Goal: Task Accomplishment & Management: Manage account settings

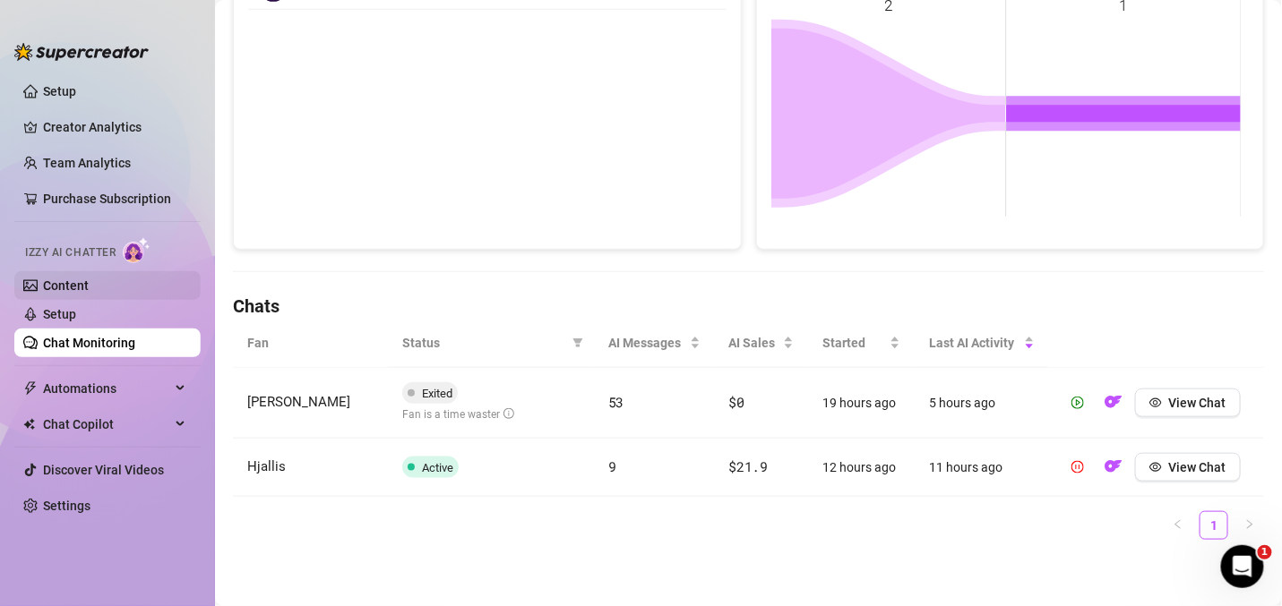
scroll to position [1883, 0]
click at [89, 283] on link "Content" at bounding box center [66, 286] width 46 height 14
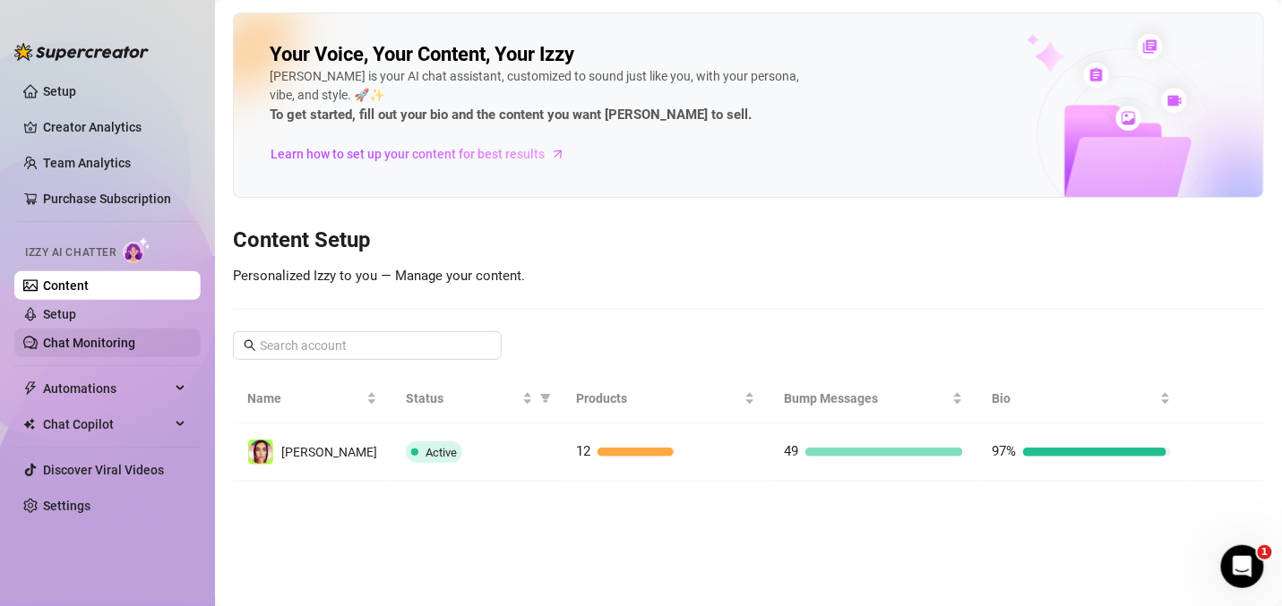
click at [86, 339] on link "Chat Monitoring" at bounding box center [89, 343] width 92 height 14
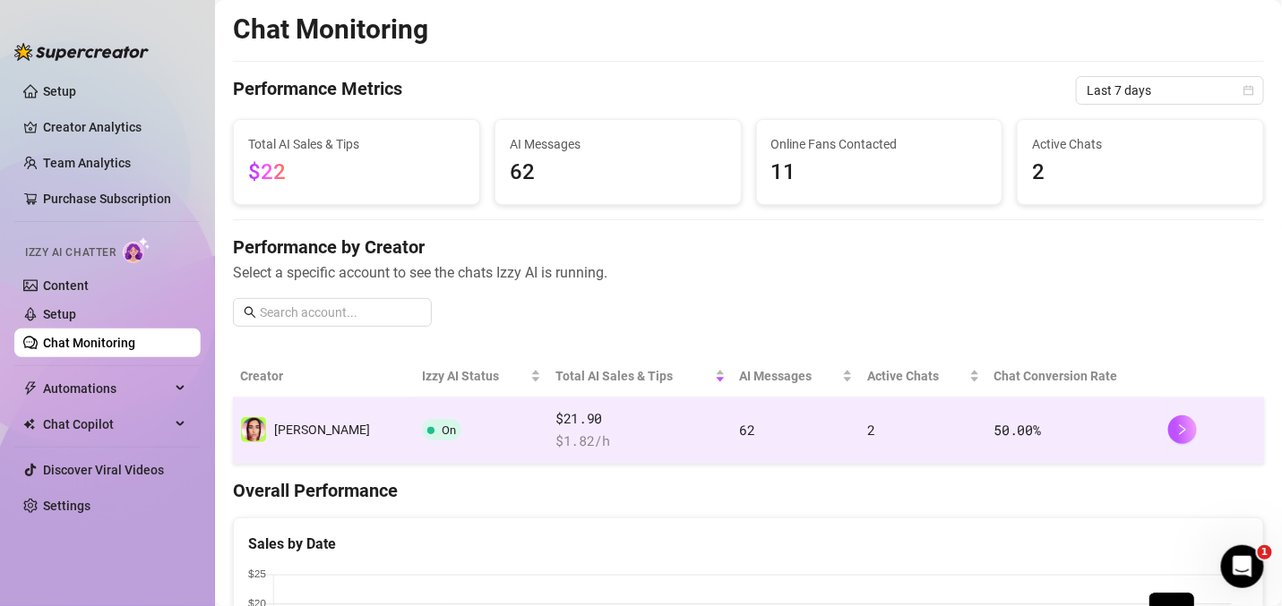
click at [1091, 441] on td "50.00 %" at bounding box center [1074, 431] width 174 height 66
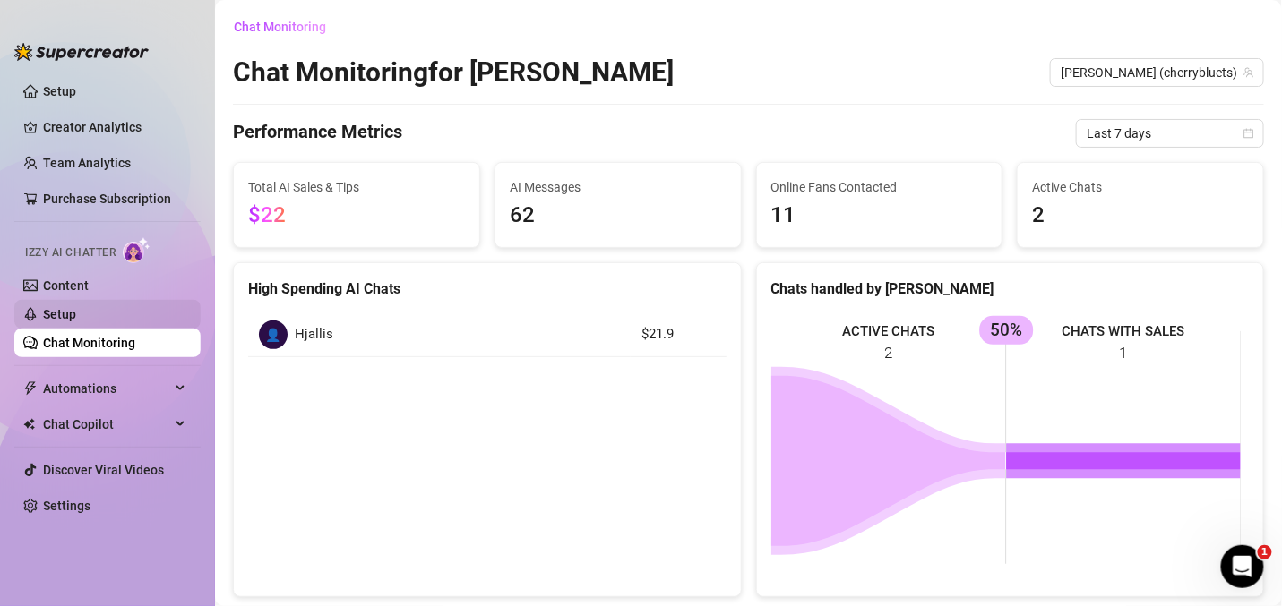
click at [76, 313] on link "Setup" at bounding box center [59, 314] width 33 height 14
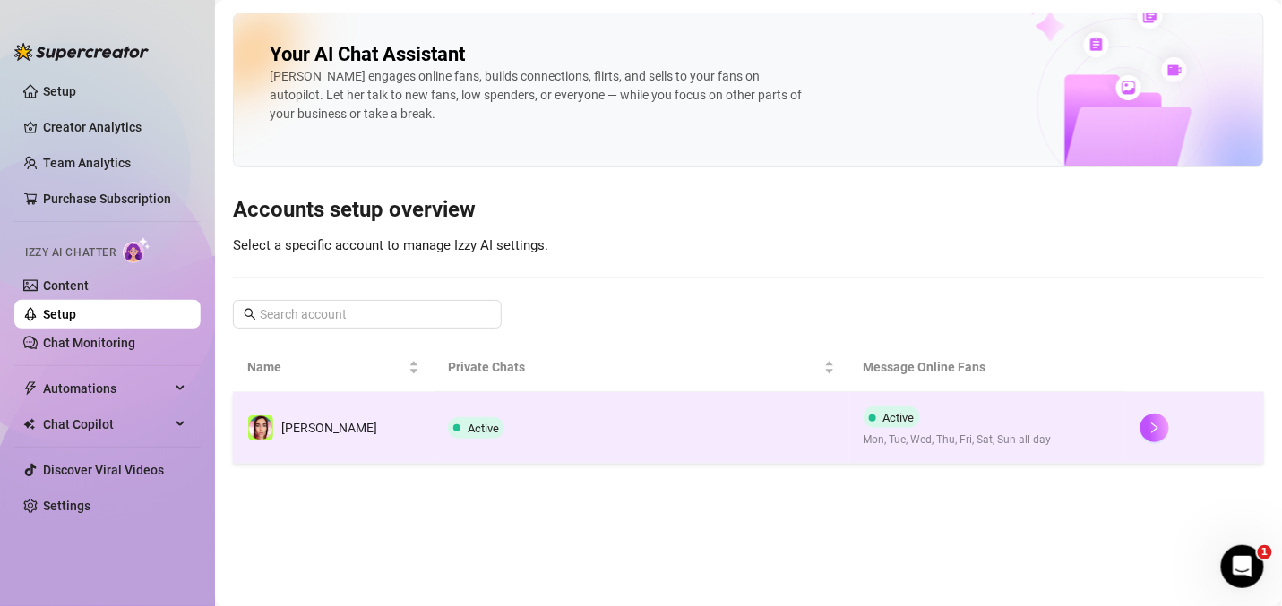
click at [621, 423] on td "Active" at bounding box center [640, 428] width 415 height 72
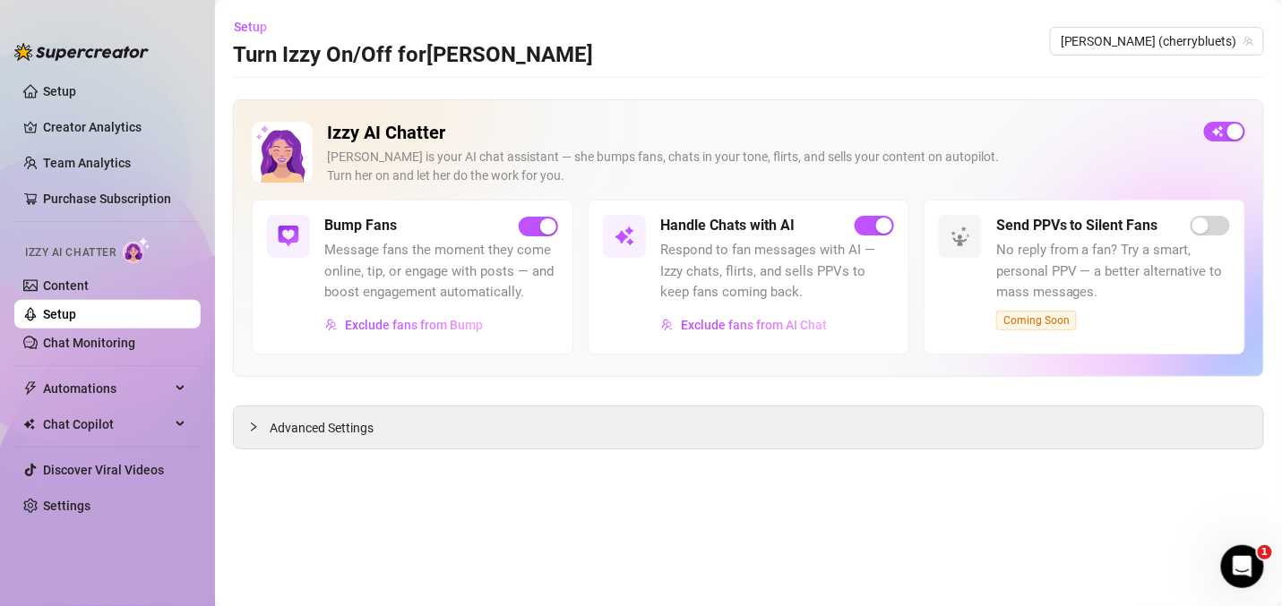
click at [445, 286] on span "Message fans the moment they come online, tip, or engage with posts — and boost…" at bounding box center [441, 272] width 234 height 64
click at [86, 376] on span "Automations" at bounding box center [106, 388] width 127 height 29
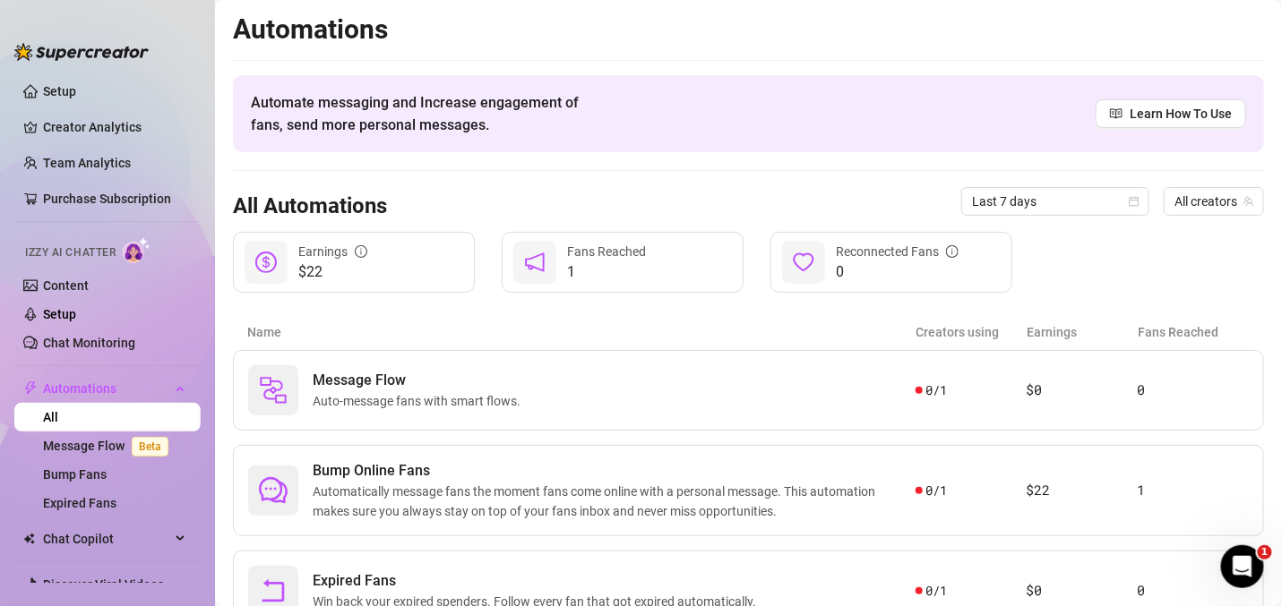
scroll to position [77, 0]
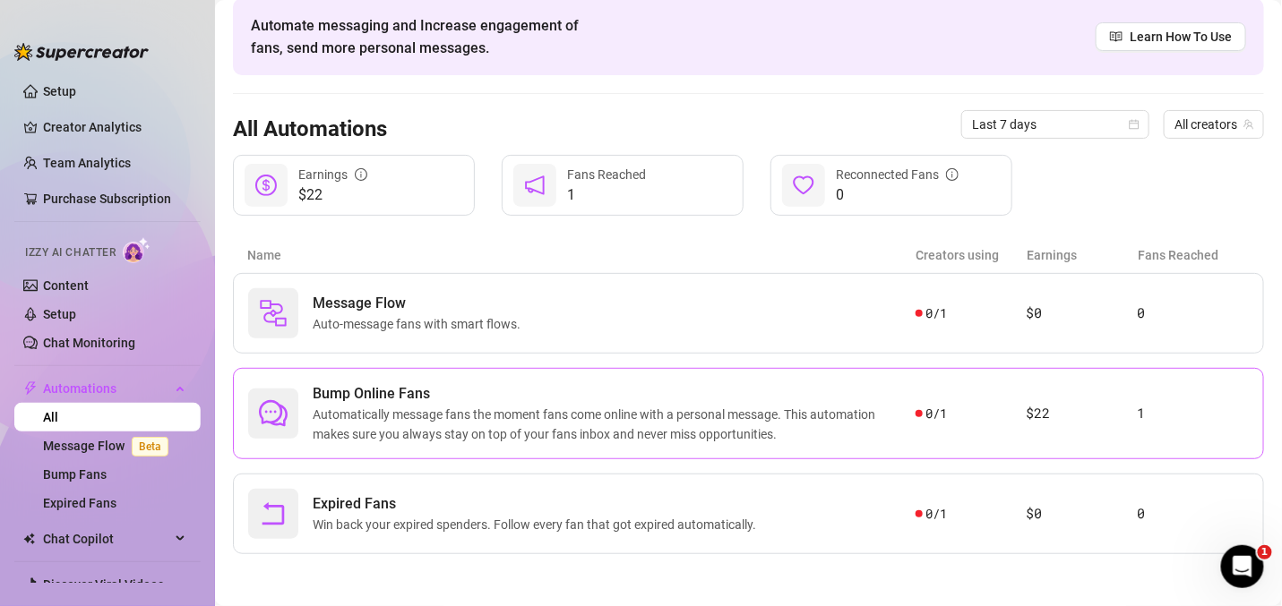
click at [403, 389] on span "Bump Online Fans" at bounding box center [614, 393] width 603 height 21
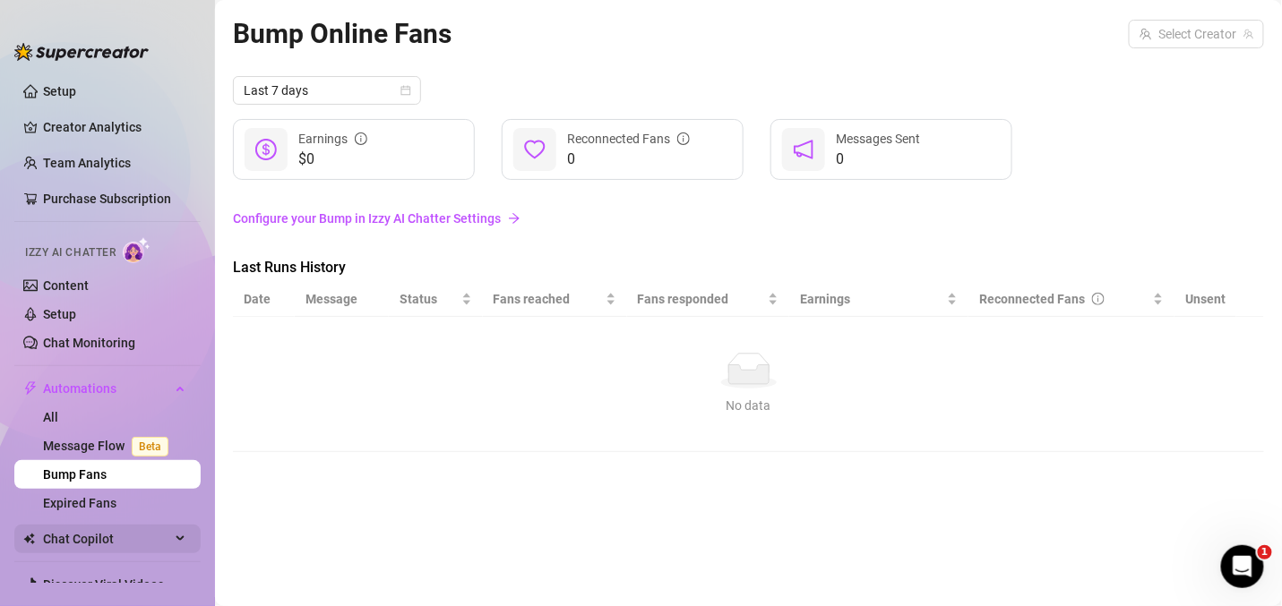
click at [81, 544] on span "Chat Copilot" at bounding box center [106, 539] width 127 height 29
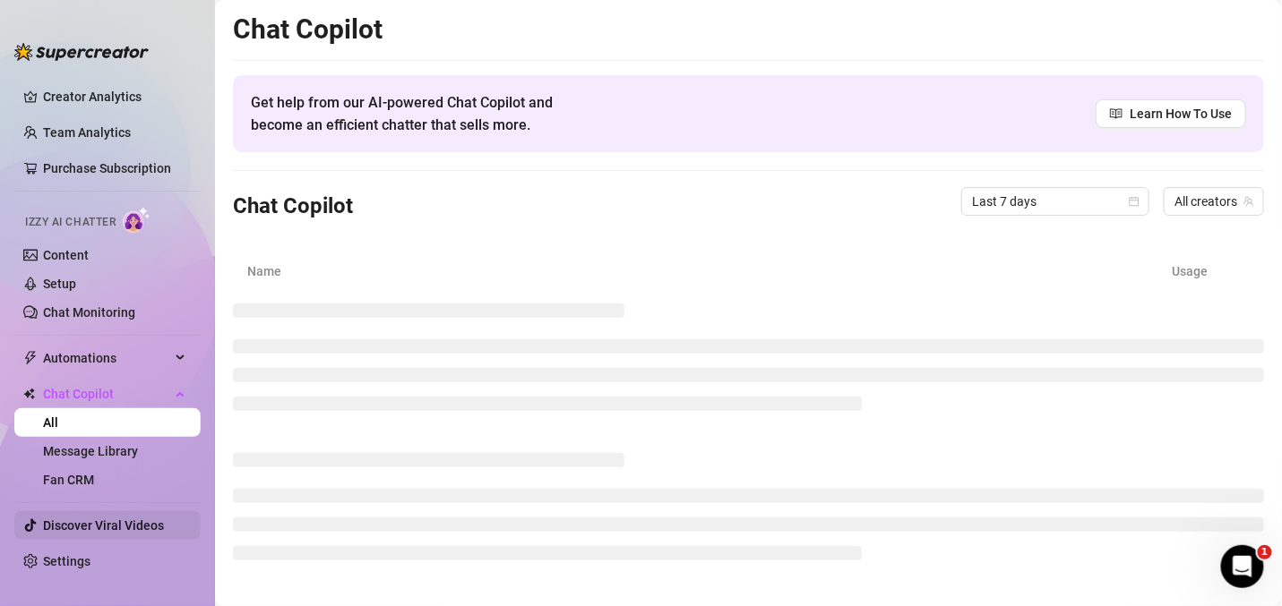
scroll to position [30, 0]
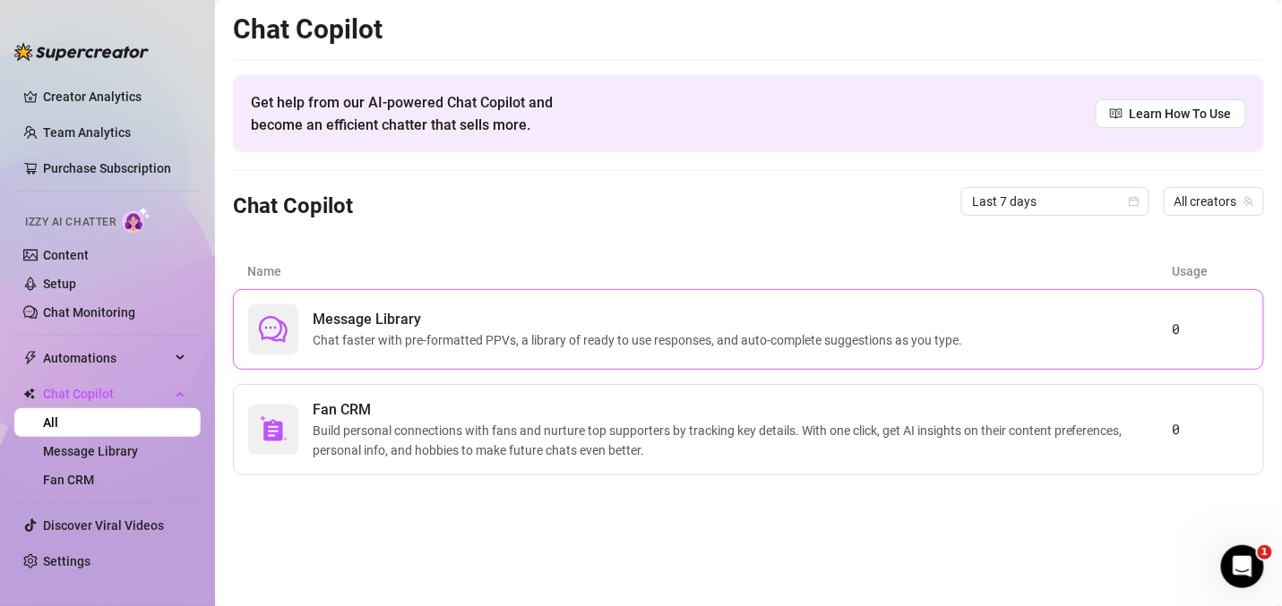
click at [608, 320] on span "Message Library" at bounding box center [641, 319] width 656 height 21
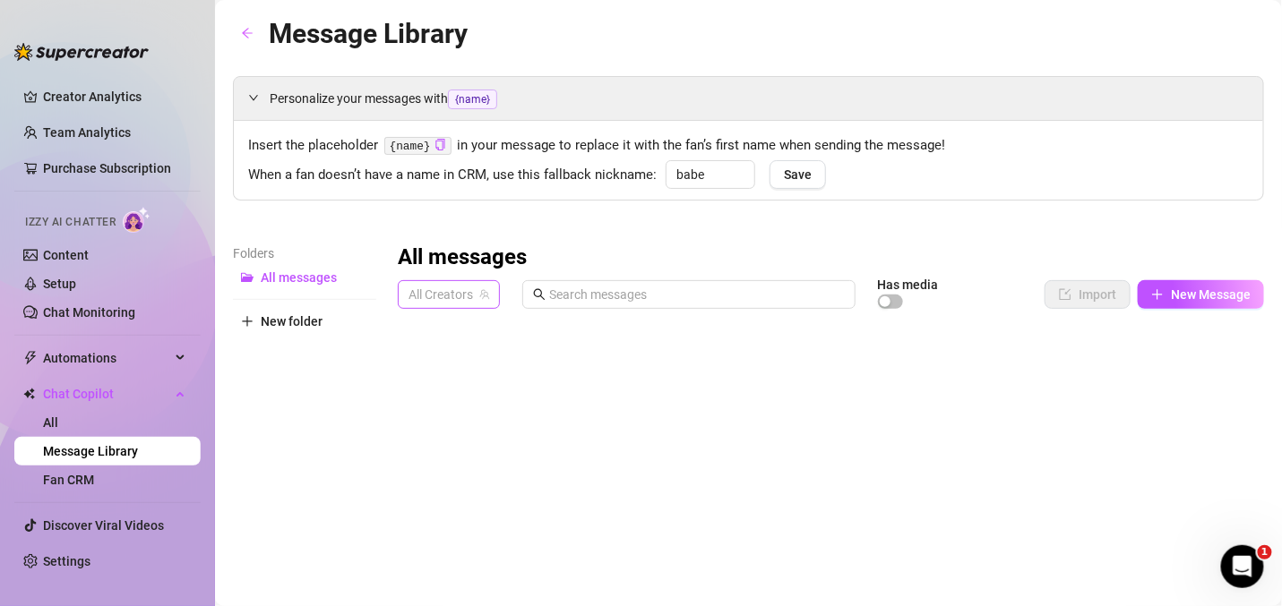
click at [461, 299] on span "All Creators" at bounding box center [448, 294] width 81 height 27
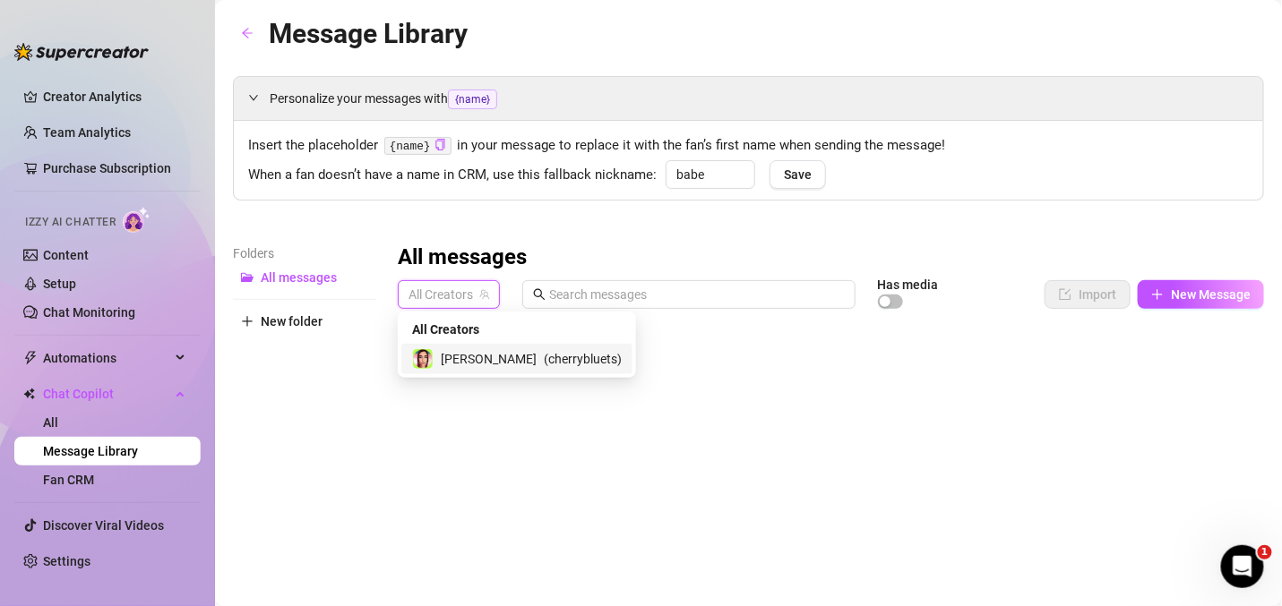
click at [456, 354] on span "[PERSON_NAME]" at bounding box center [489, 359] width 96 height 20
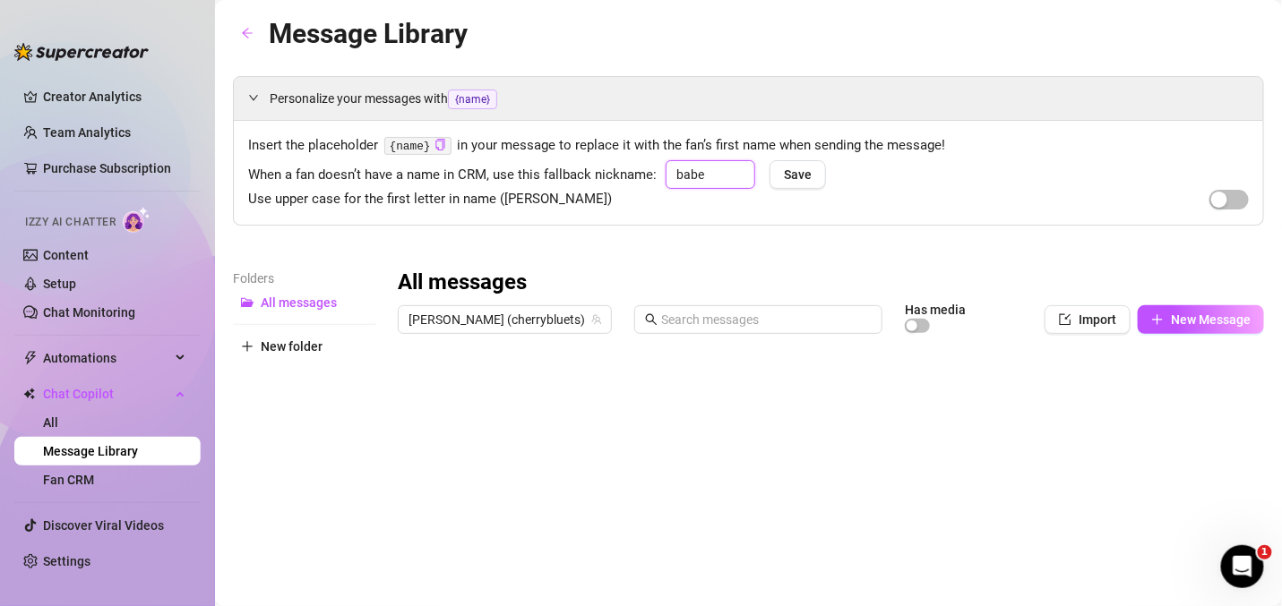
click at [711, 167] on input "babe" at bounding box center [710, 174] width 90 height 29
type input "baby"
click at [796, 172] on span "Save" at bounding box center [798, 174] width 28 height 14
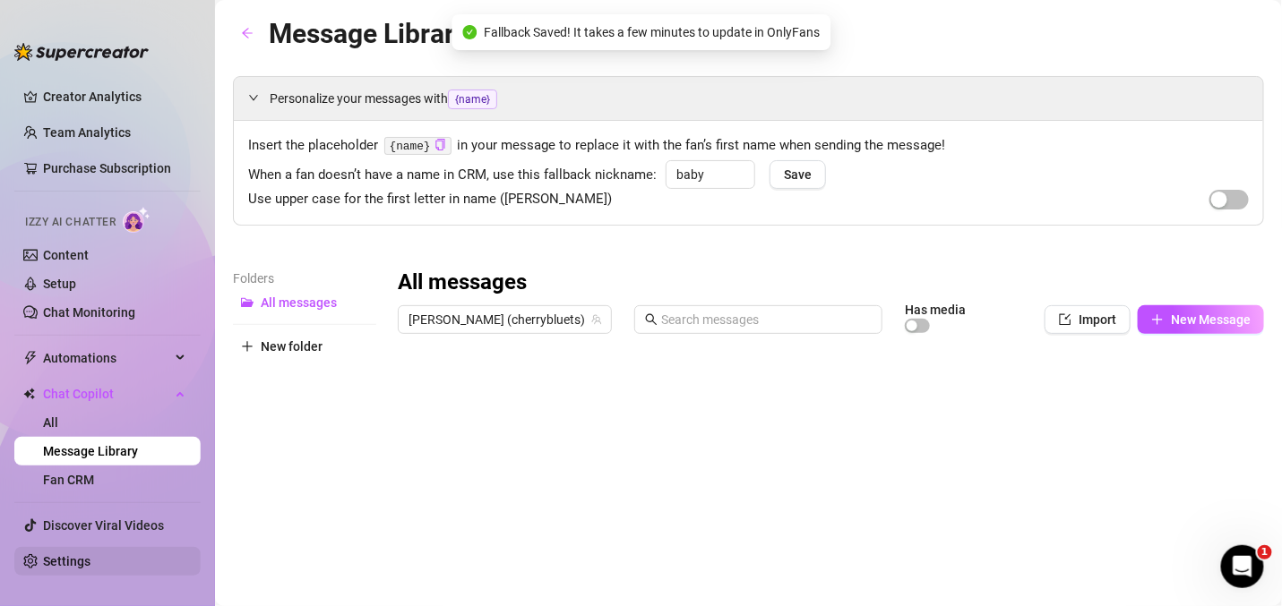
click at [90, 555] on link "Settings" at bounding box center [66, 561] width 47 height 14
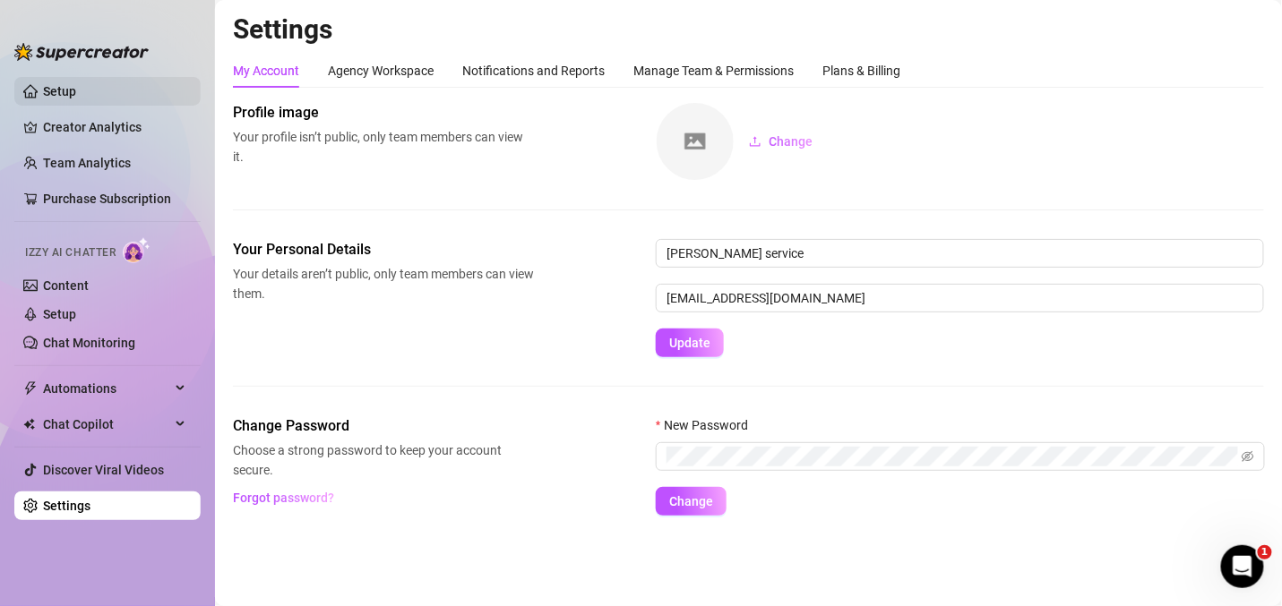
click at [76, 97] on link "Setup" at bounding box center [59, 91] width 33 height 14
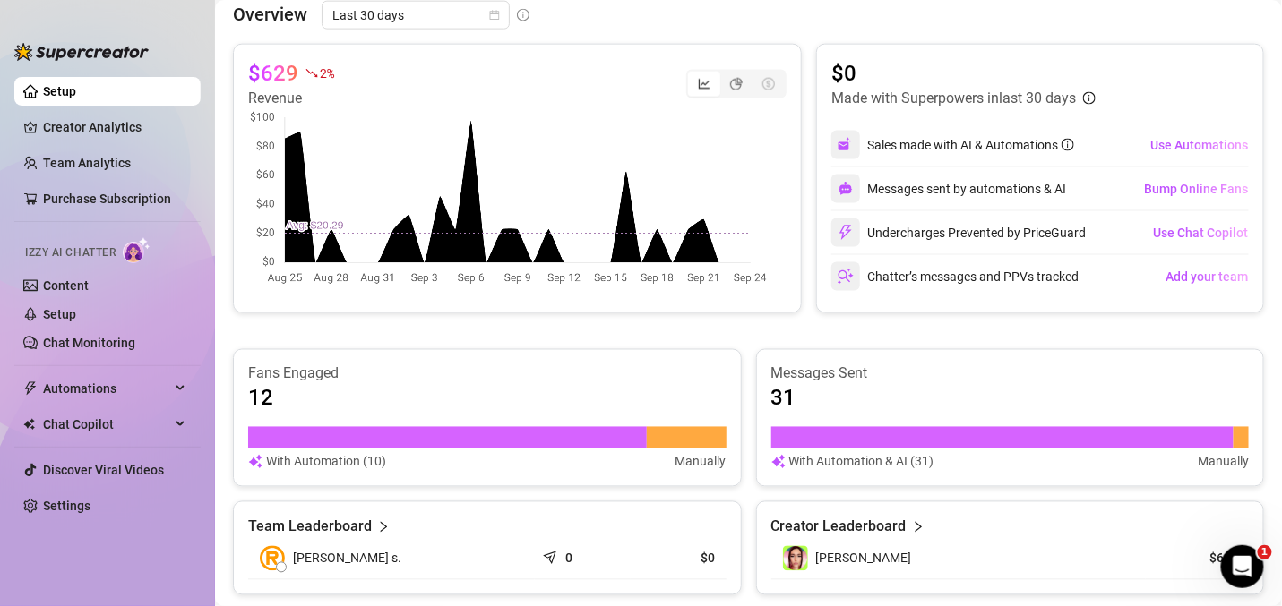
scroll to position [758, 0]
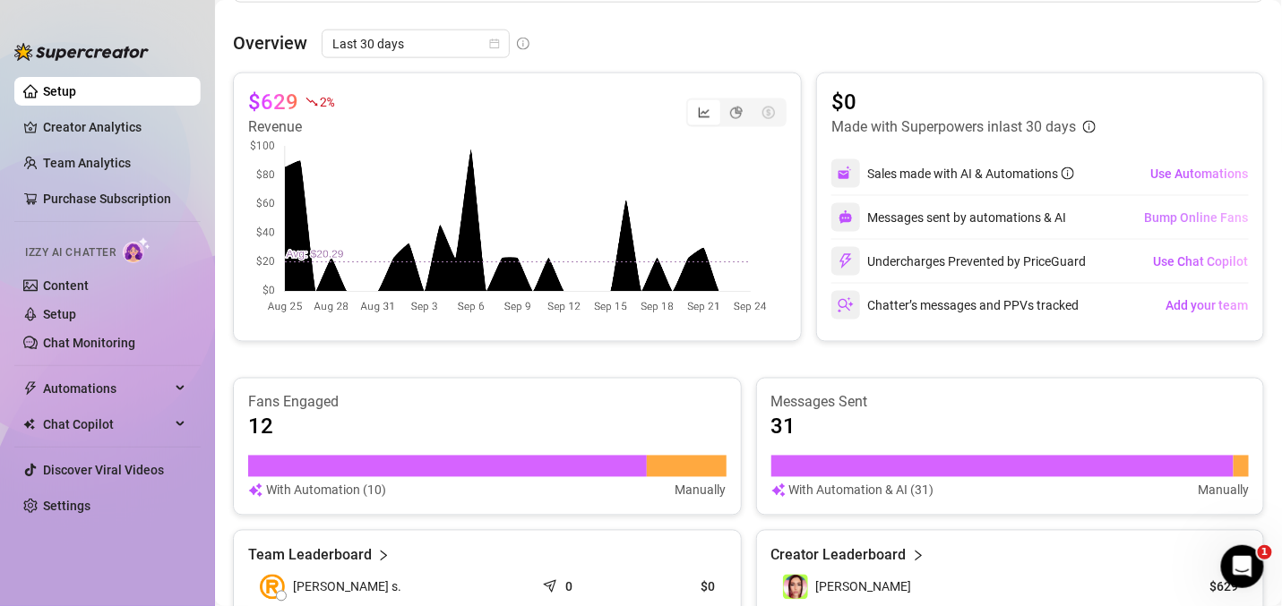
click at [1205, 221] on span "Bump Online Fans" at bounding box center [1196, 217] width 104 height 14
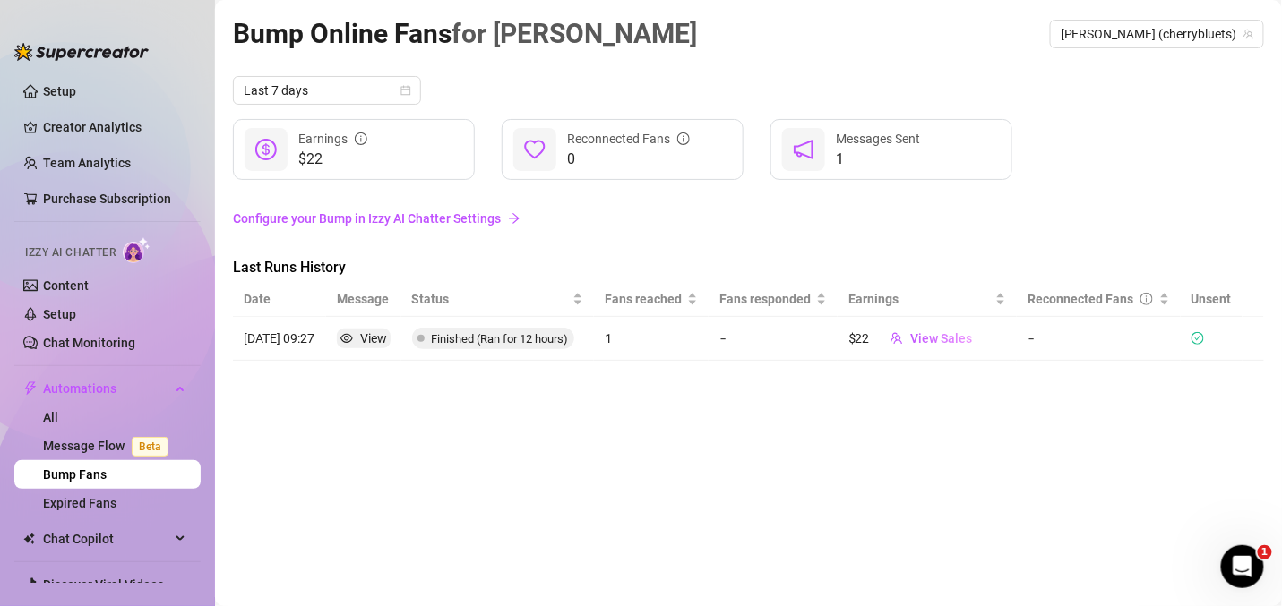
click at [456, 222] on link "Configure your Bump in Izzy AI Chatter Settings" at bounding box center [748, 219] width 1031 height 20
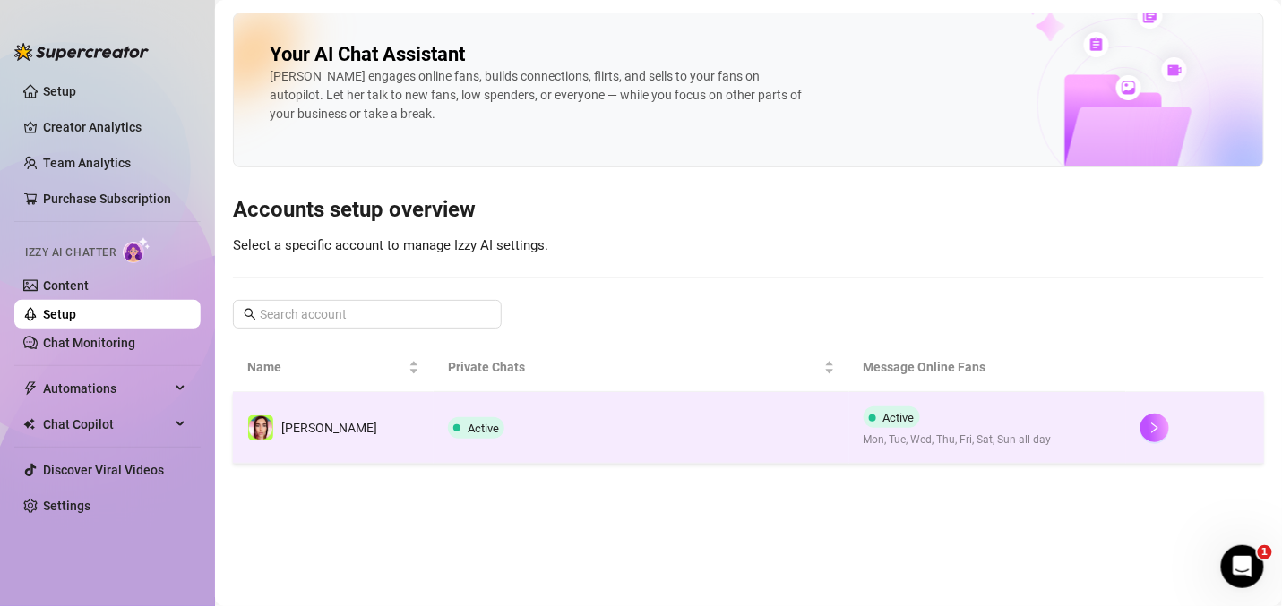
click at [794, 453] on td "Active" at bounding box center [640, 428] width 415 height 72
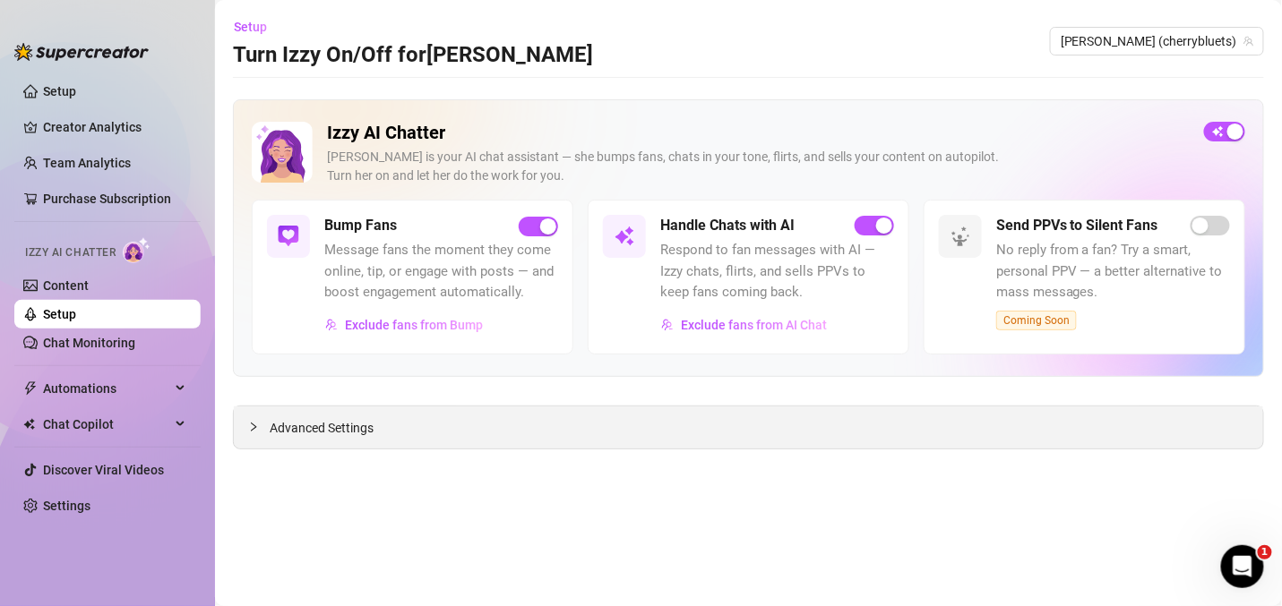
click at [672, 413] on div "Advanced Settings" at bounding box center [748, 428] width 1029 height 42
click at [298, 424] on span "Advanced Settings" at bounding box center [322, 428] width 104 height 20
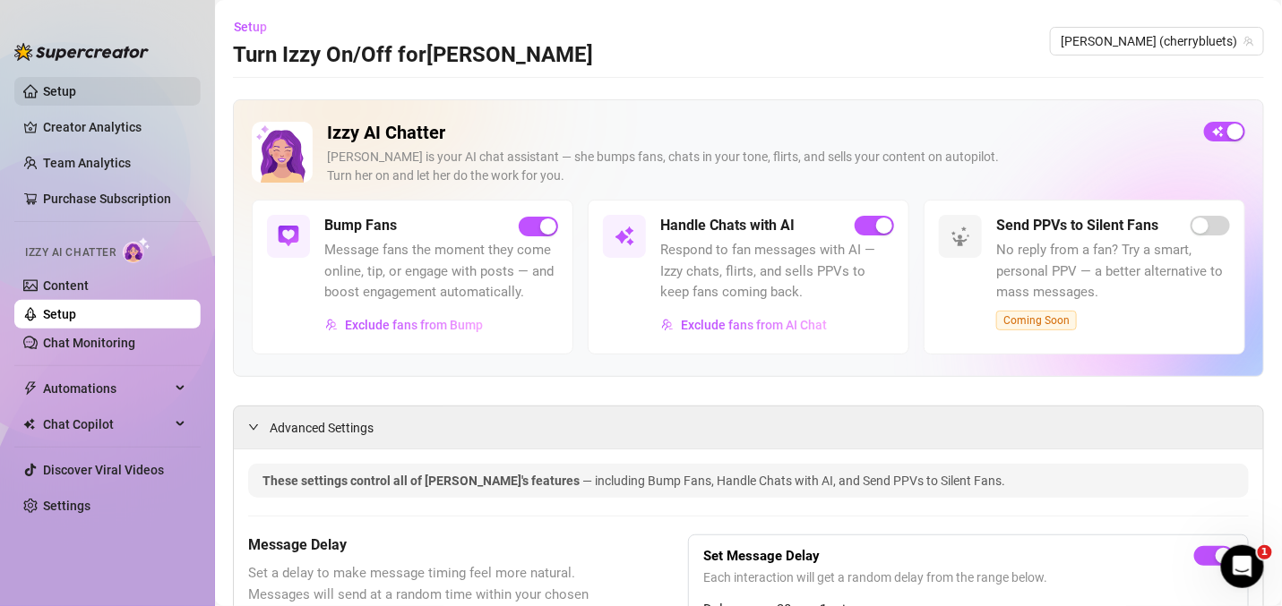
click at [76, 88] on link "Setup" at bounding box center [59, 91] width 33 height 14
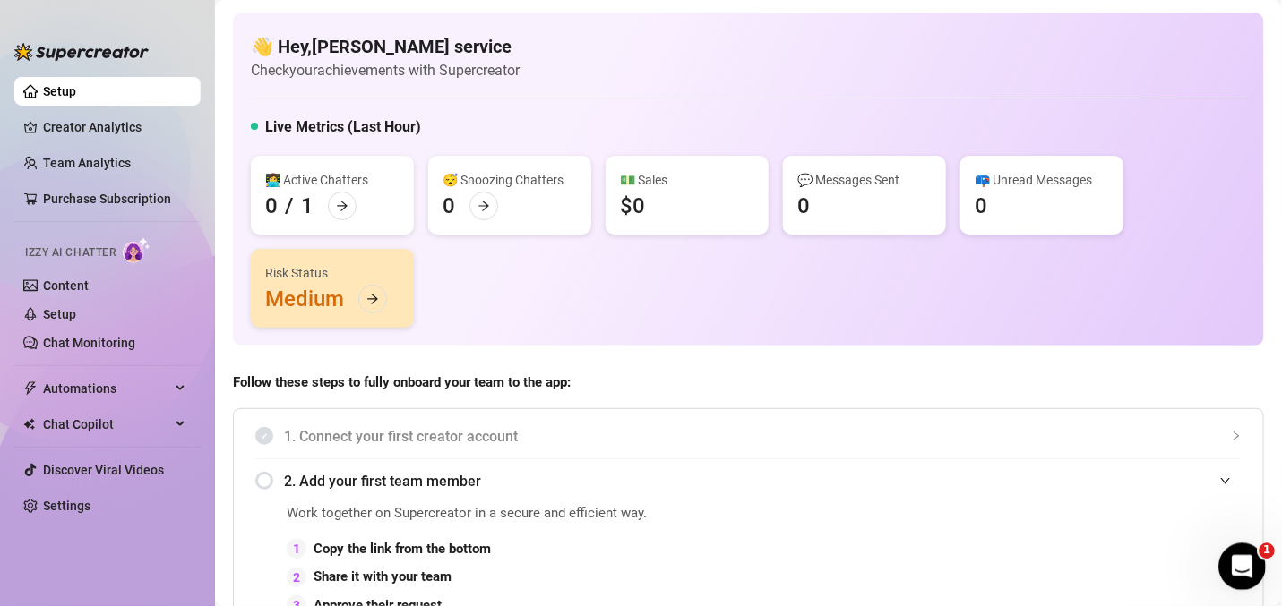
click at [1239, 574] on icon "Open Intercom Messenger" at bounding box center [1240, 565] width 30 height 30
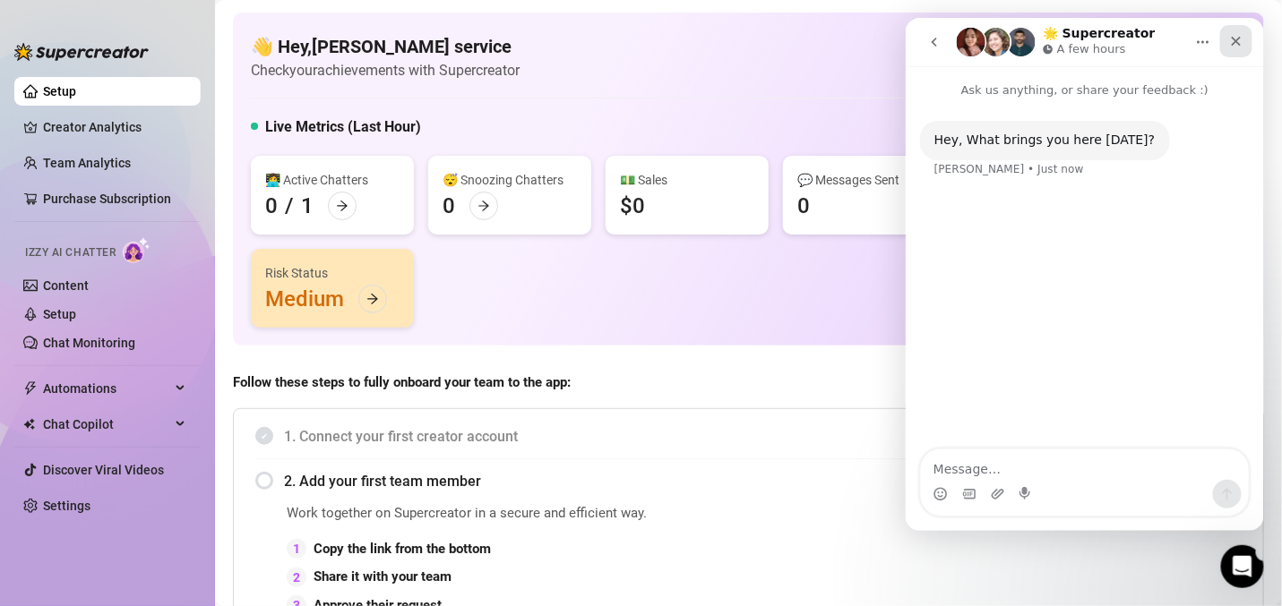
click at [1229, 45] on icon "Close" at bounding box center [1235, 40] width 14 height 14
